Goal: Information Seeking & Learning: Compare options

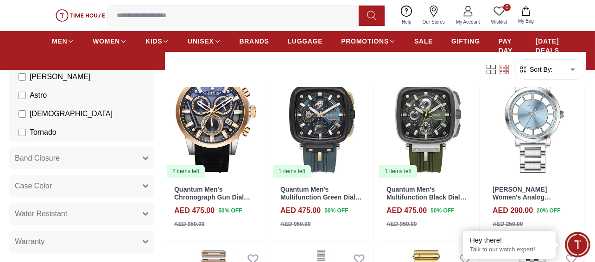
scroll to position [149, 0]
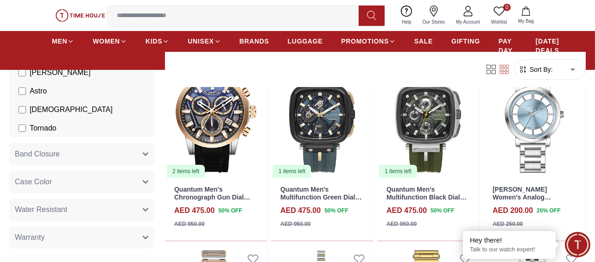
click at [122, 157] on button "Band Closure" at bounding box center [81, 154] width 145 height 22
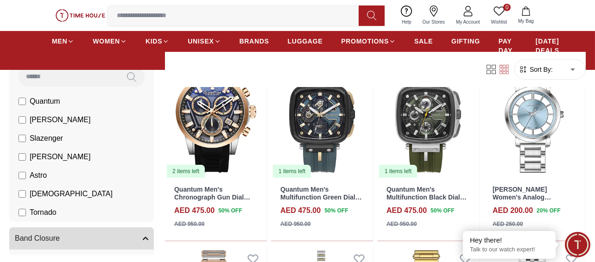
scroll to position [55, 0]
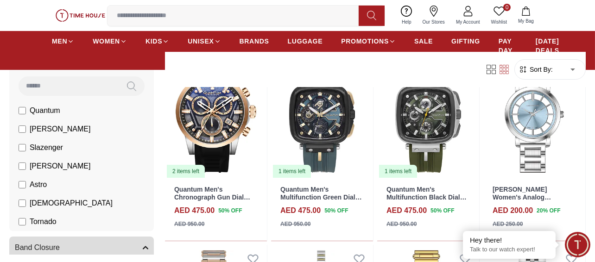
click at [43, 107] on span "Quantum" at bounding box center [45, 110] width 31 height 11
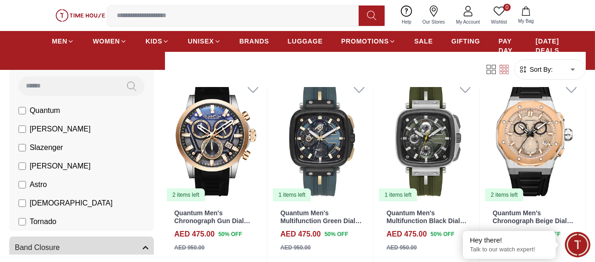
scroll to position [257, 0]
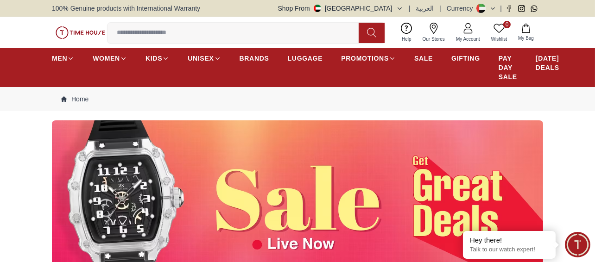
scroll to position [229, 0]
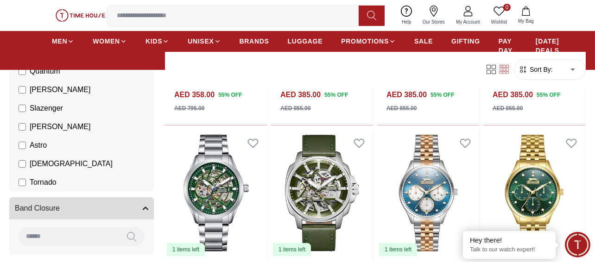
scroll to position [114, 0]
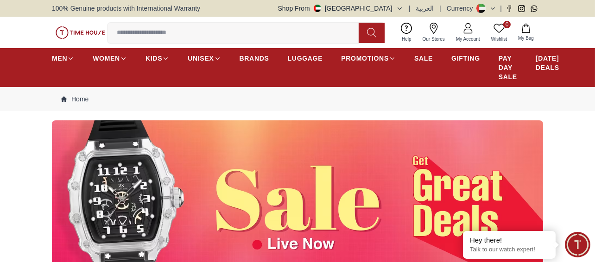
scroll to position [229, 0]
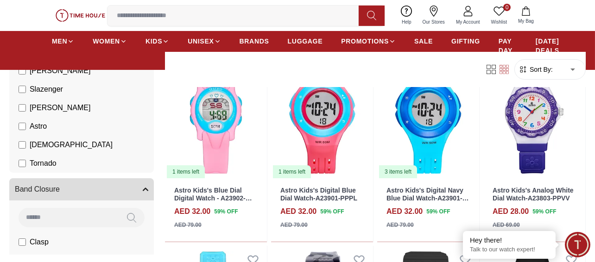
scroll to position [722, 0]
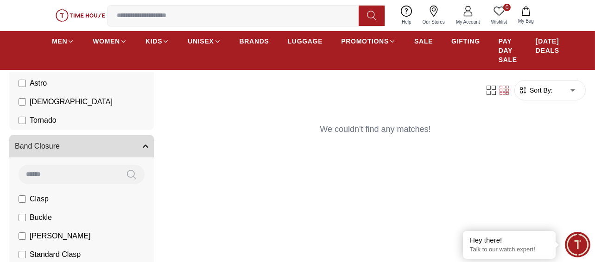
scroll to position [116, 0]
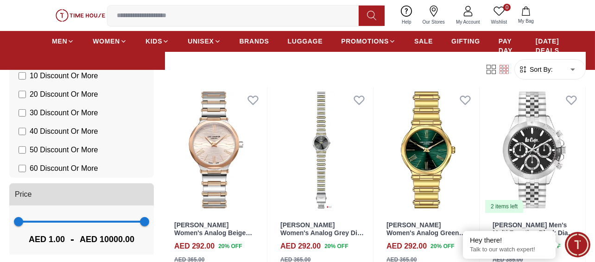
scroll to position [1075, 0]
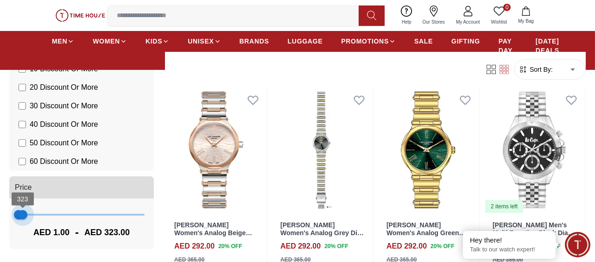
type input "***"
drag, startPoint x: 133, startPoint y: 215, endPoint x: 22, endPoint y: 223, distance: 111.9
click at [22, 220] on span "283" at bounding box center [22, 214] width 9 height 9
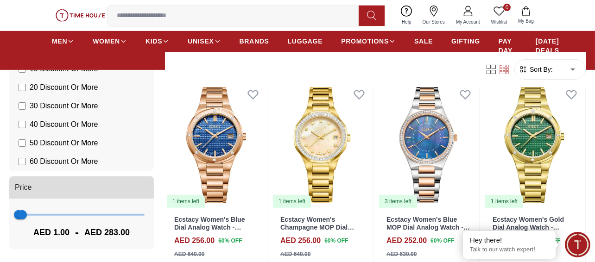
scroll to position [1149, 0]
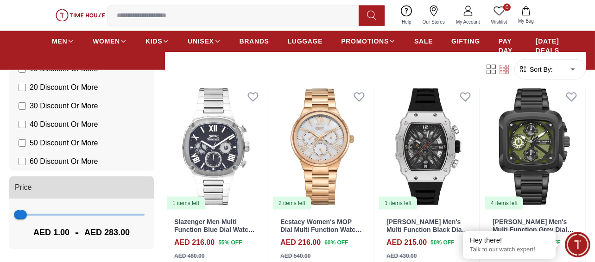
scroll to position [3010, 0]
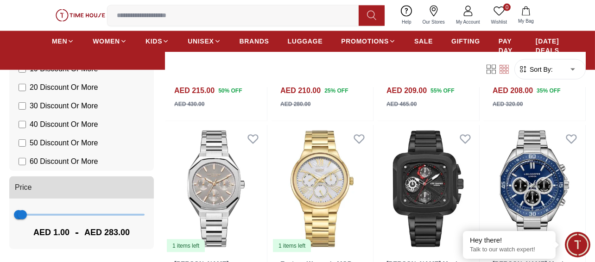
scroll to position [3362, 0]
